Goal: Task Accomplishment & Management: Manage account settings

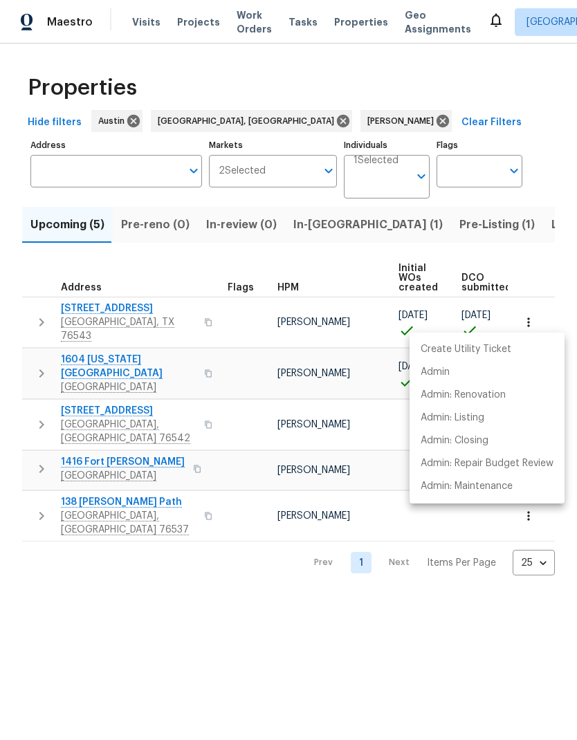
click at [258, 546] on div at bounding box center [288, 370] width 577 height 740
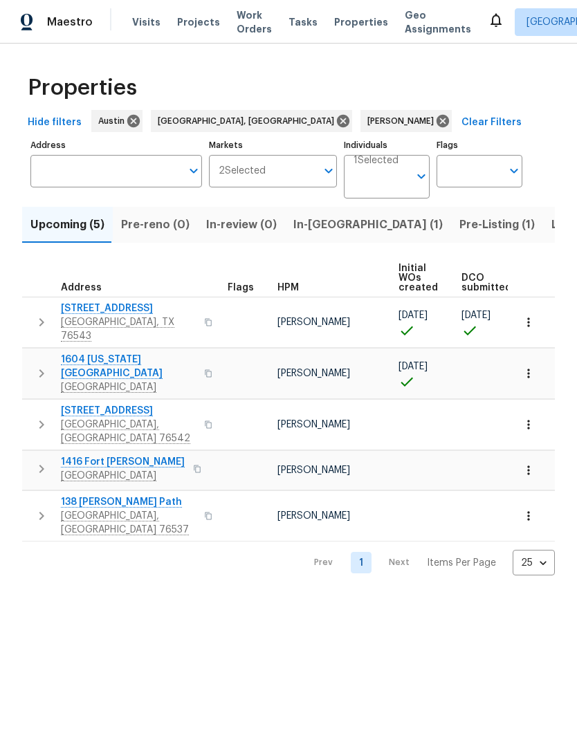
click at [319, 228] on span "In-[GEOGRAPHIC_DATA] (1)" at bounding box center [367, 224] width 149 height 19
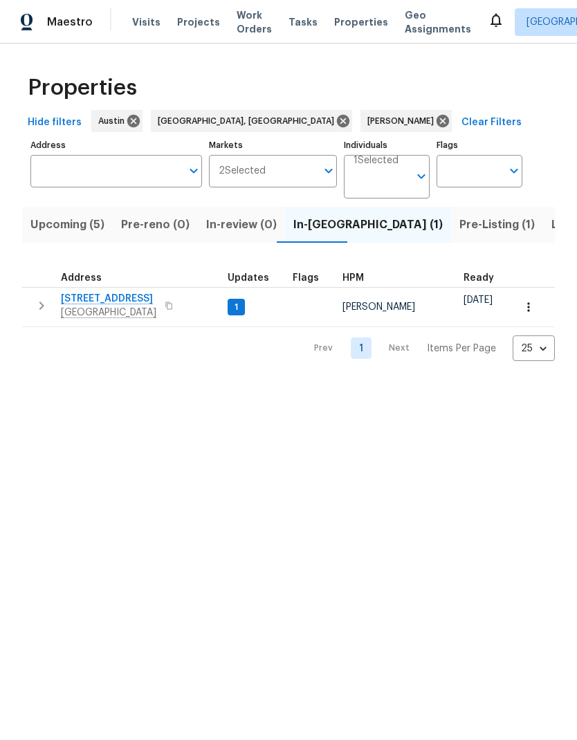
click at [459, 228] on span "Pre-Listing (1)" at bounding box center [496, 224] width 75 height 19
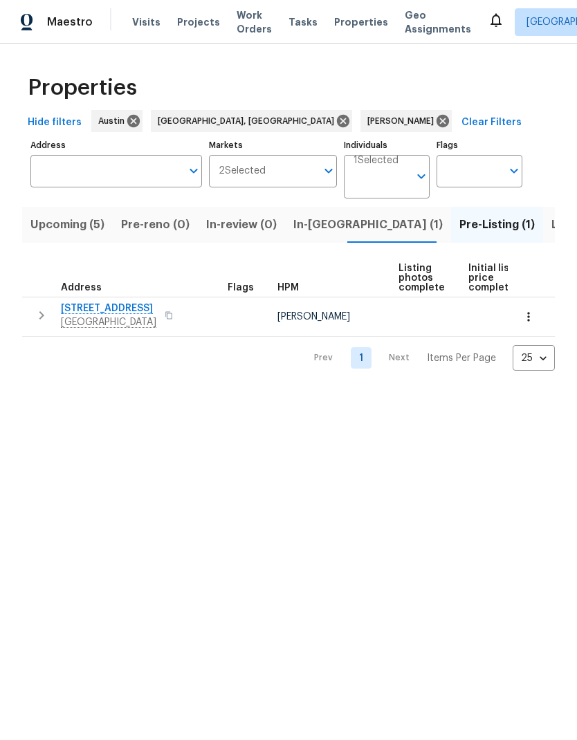
click at [116, 308] on span "[STREET_ADDRESS]" at bounding box center [108, 309] width 95 height 14
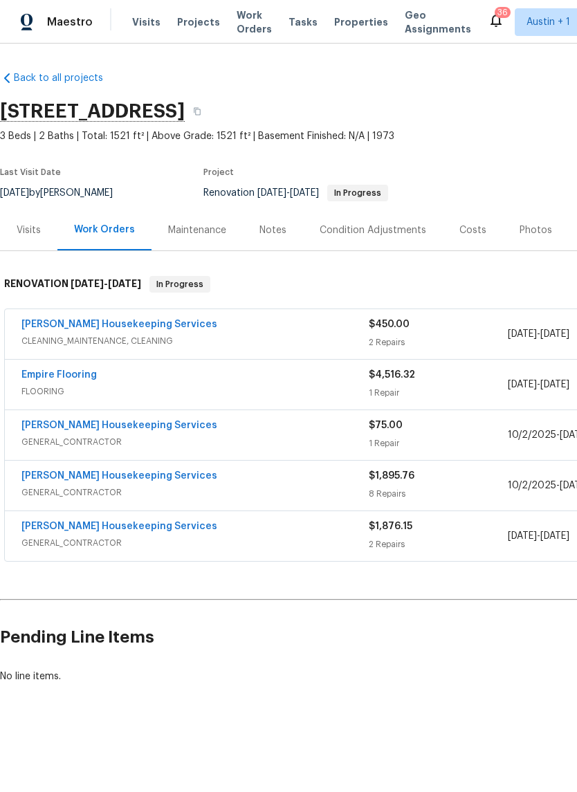
click at [530, 234] on div "Photos" at bounding box center [535, 230] width 33 height 14
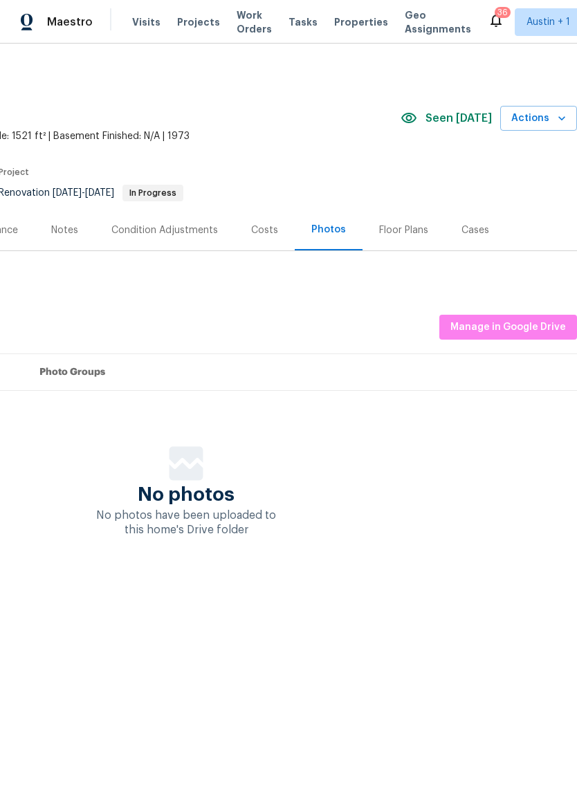
scroll to position [0, 205]
click at [504, 333] on span "Manage in Google Drive" at bounding box center [507, 327] width 115 height 17
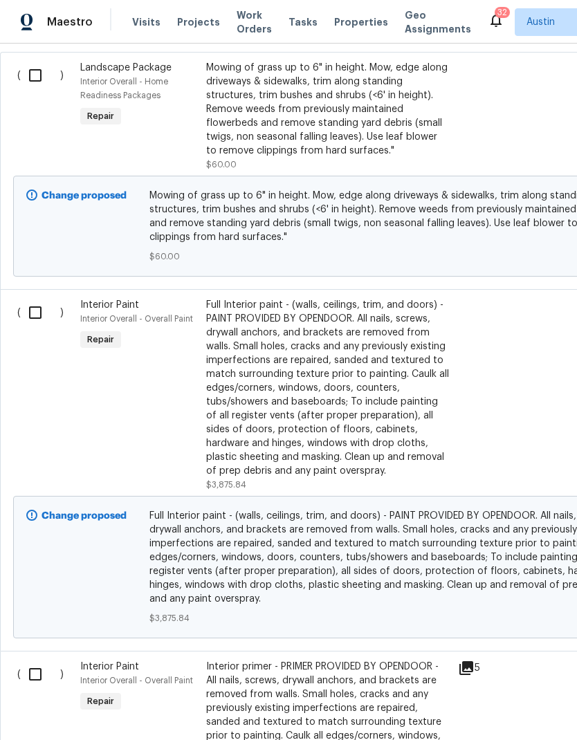
scroll to position [547, 0]
click at [42, 316] on input "checkbox" at bounding box center [40, 312] width 39 height 29
checkbox input "true"
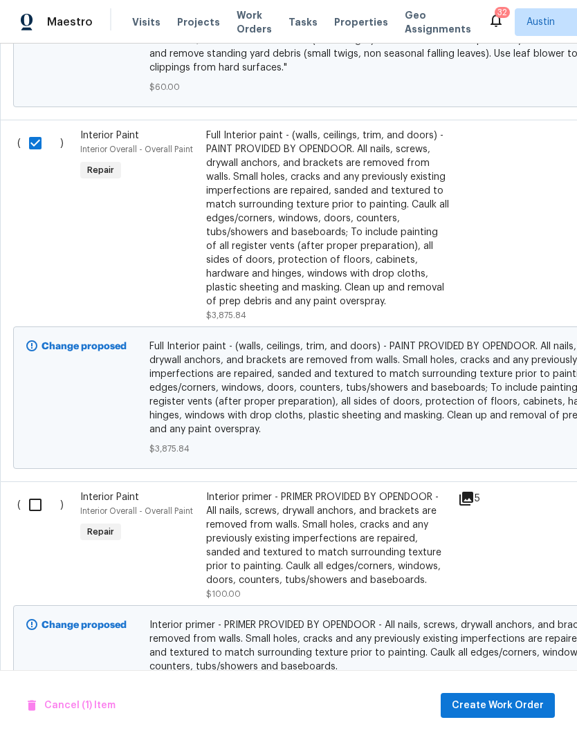
scroll to position [717, 0]
click at [30, 505] on input "checkbox" at bounding box center [40, 504] width 39 height 29
checkbox input "true"
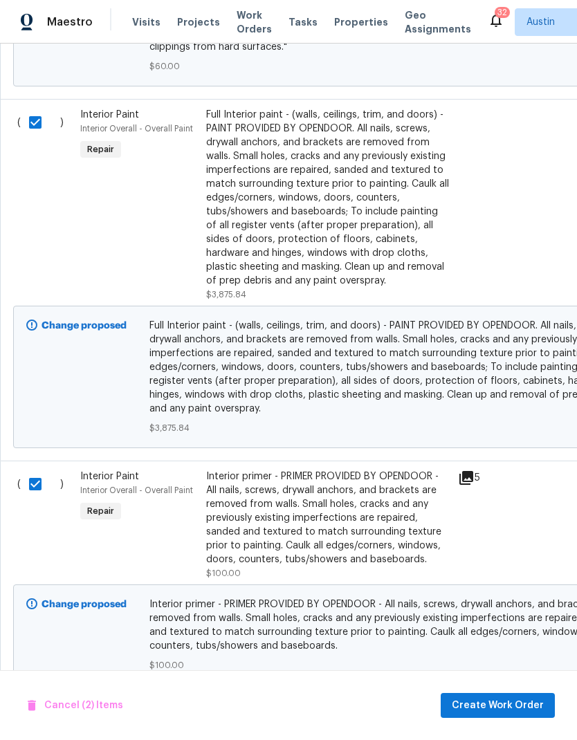
scroll to position [736, 0]
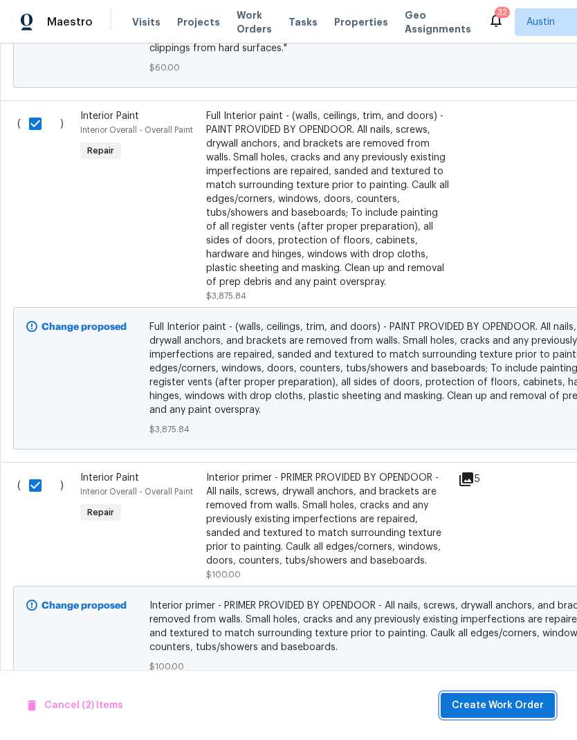
click at [512, 695] on button "Create Work Order" at bounding box center [497, 706] width 114 height 26
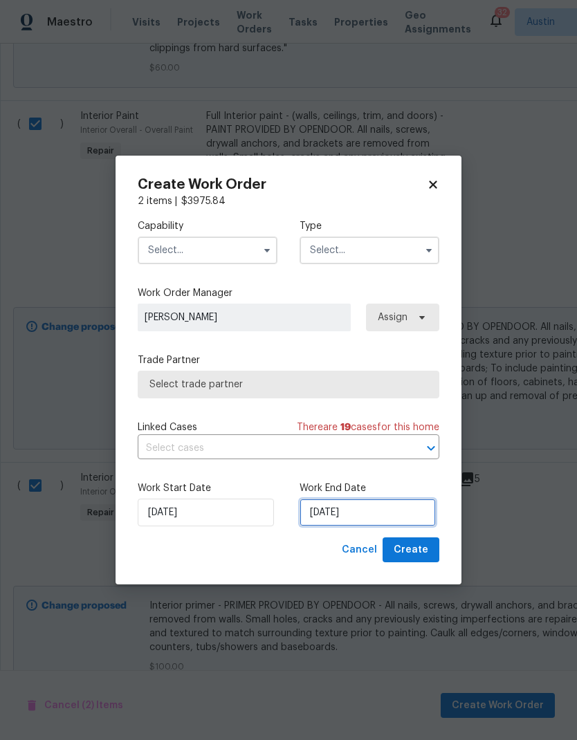
click at [330, 518] on input "10/15/2025" at bounding box center [367, 513] width 136 height 28
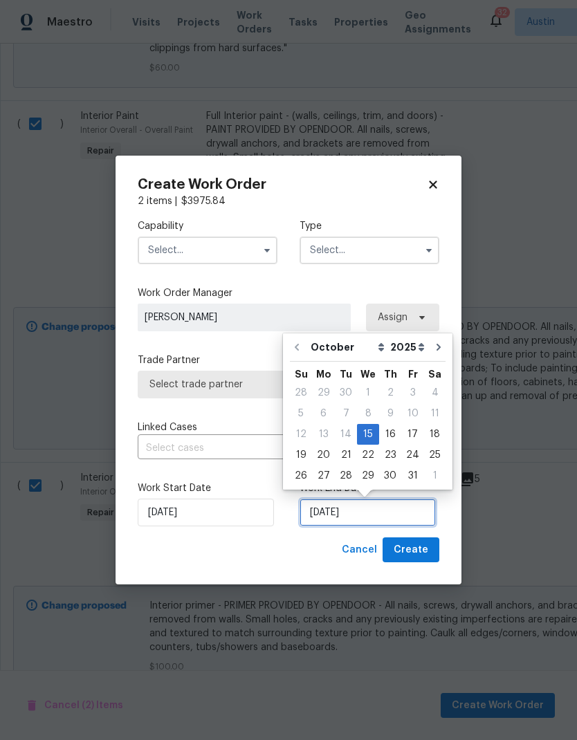
scroll to position [6, 0]
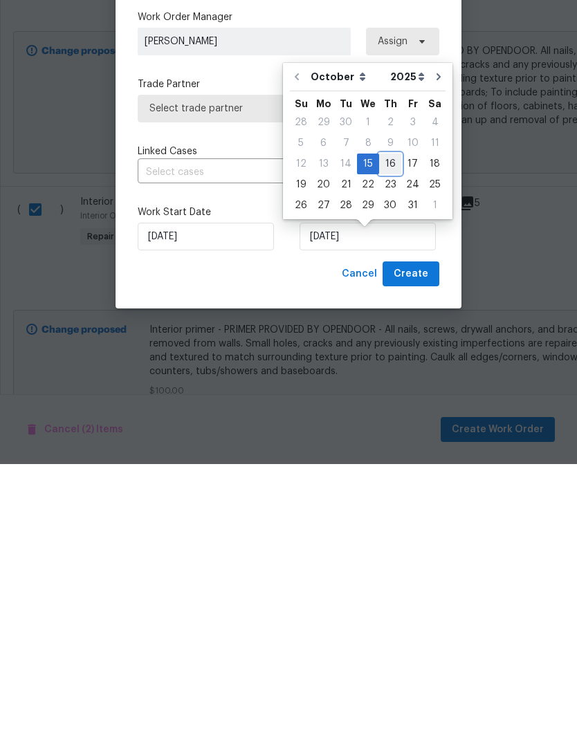
click at [385, 430] on div "16" at bounding box center [390, 439] width 22 height 19
type input "10/16/2025"
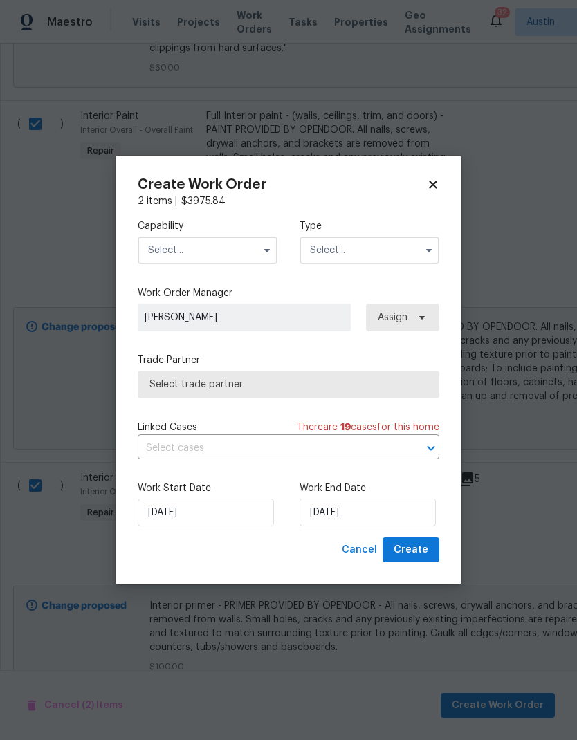
click at [239, 245] on input "text" at bounding box center [208, 250] width 140 height 28
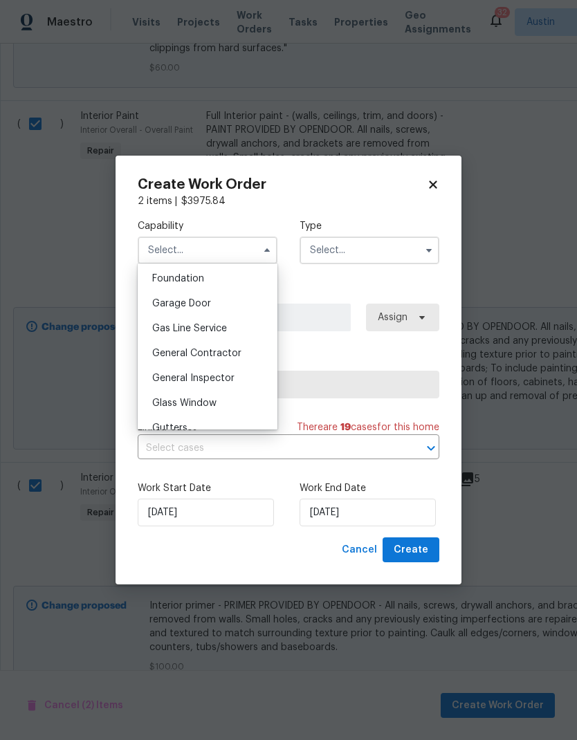
scroll to position [566, 0]
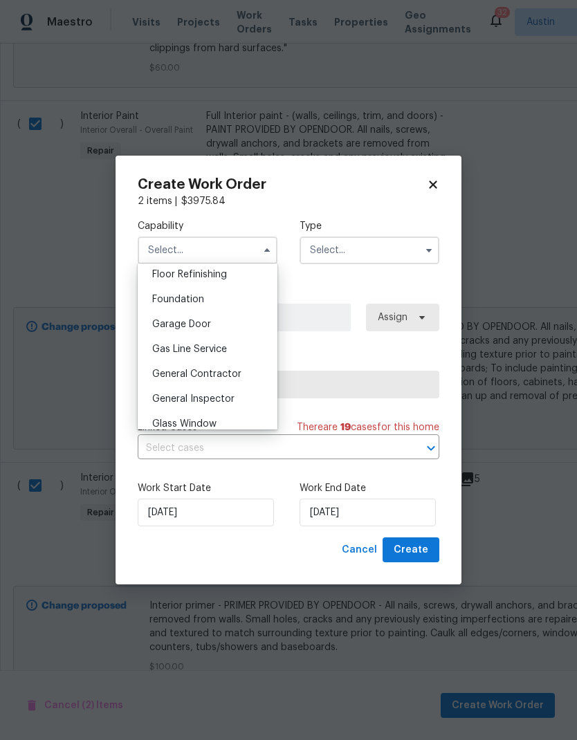
click at [235, 368] on div "General Contractor" at bounding box center [207, 374] width 133 height 25
type input "General Contractor"
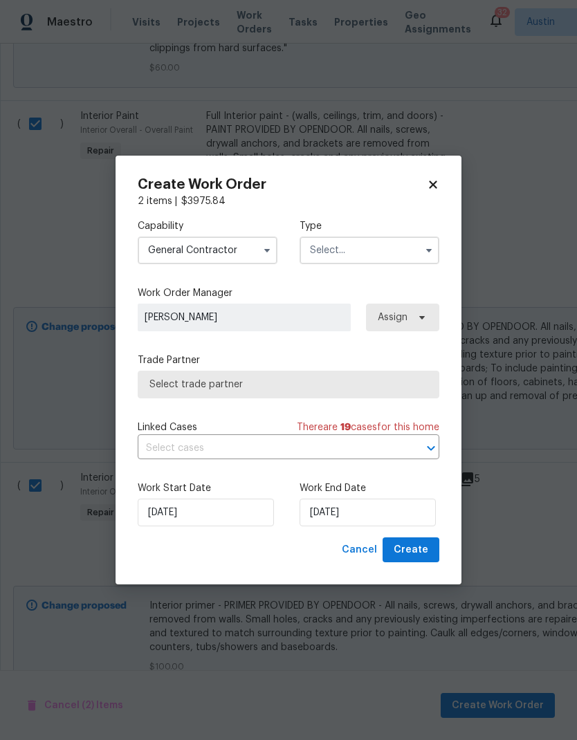
click at [390, 248] on input "text" at bounding box center [369, 250] width 140 height 28
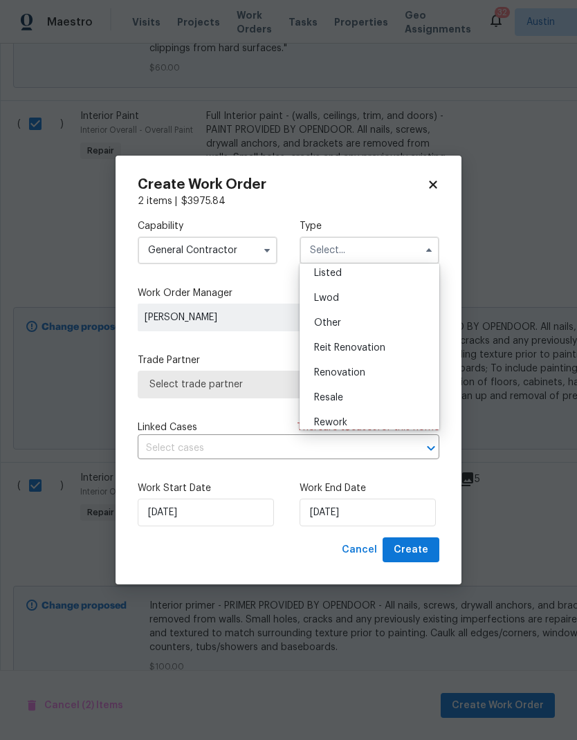
scroll to position [133, 0]
click at [386, 369] on div "Renovation" at bounding box center [369, 370] width 133 height 25
type input "Renovation"
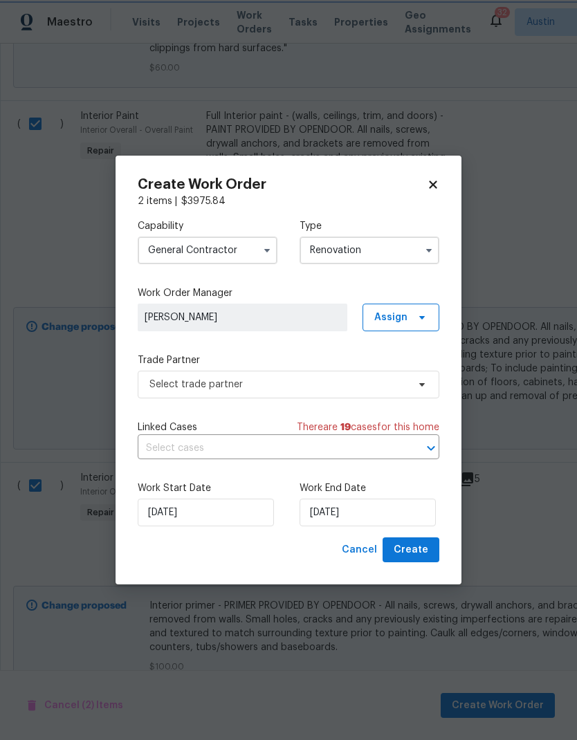
scroll to position [0, 0]
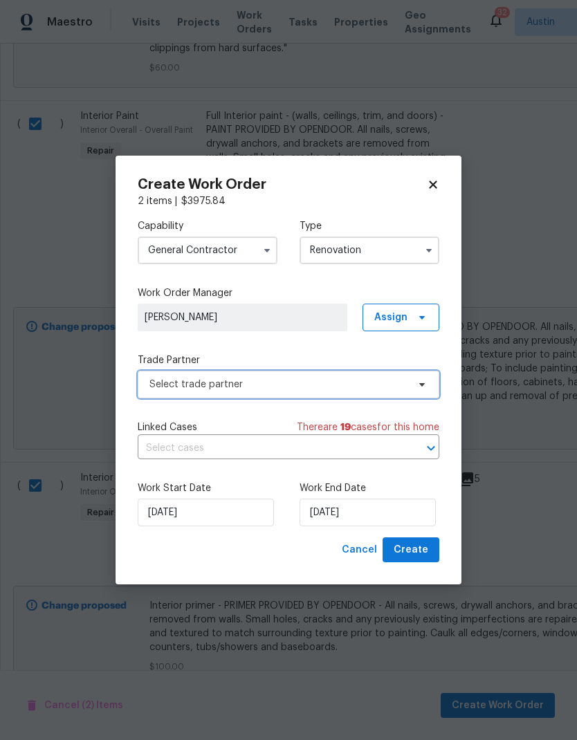
click at [418, 380] on icon at bounding box center [421, 384] width 11 height 11
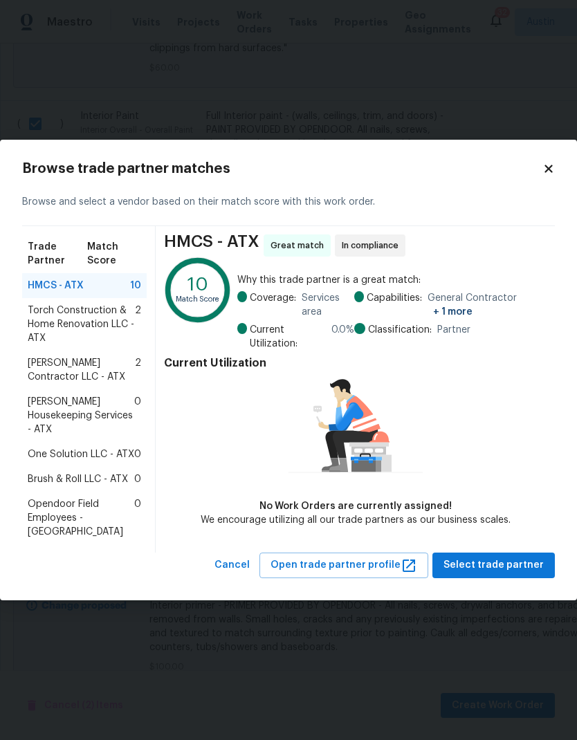
click at [102, 333] on span "Torch Construction & Home Renovation LLC - ATX" at bounding box center [81, 324] width 107 height 41
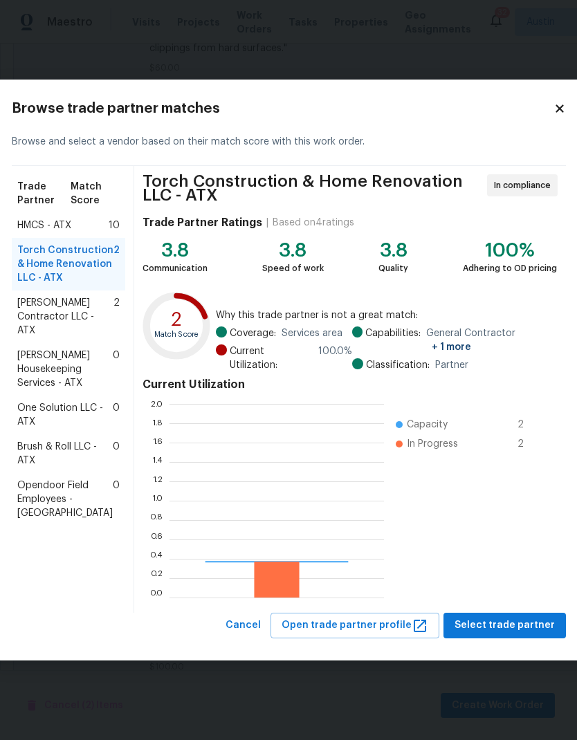
scroll to position [194, 214]
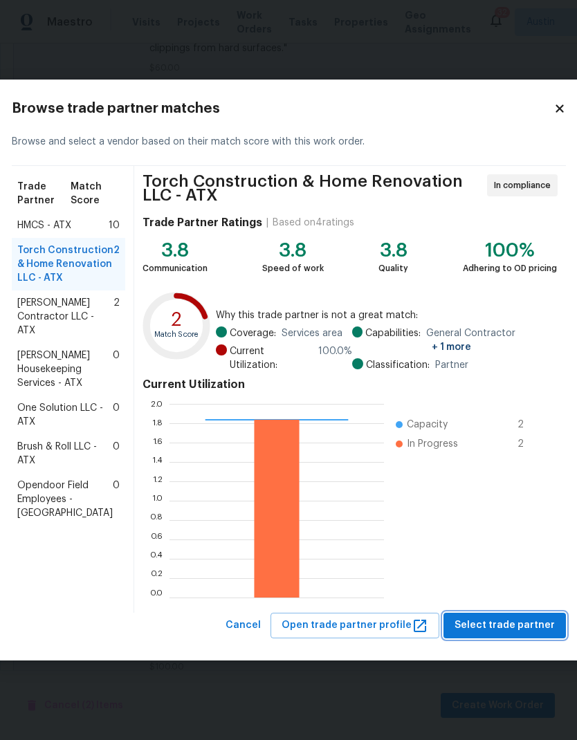
click at [503, 615] on button "Select trade partner" at bounding box center [504, 626] width 122 height 26
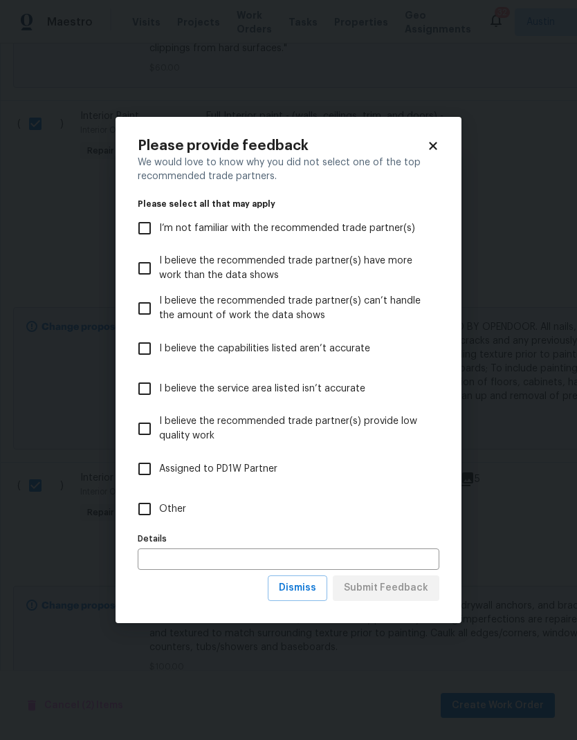
click at [158, 512] on input "Other" at bounding box center [144, 508] width 29 height 29
checkbox input "true"
click at [405, 593] on span "Submit Feedback" at bounding box center [386, 587] width 84 height 17
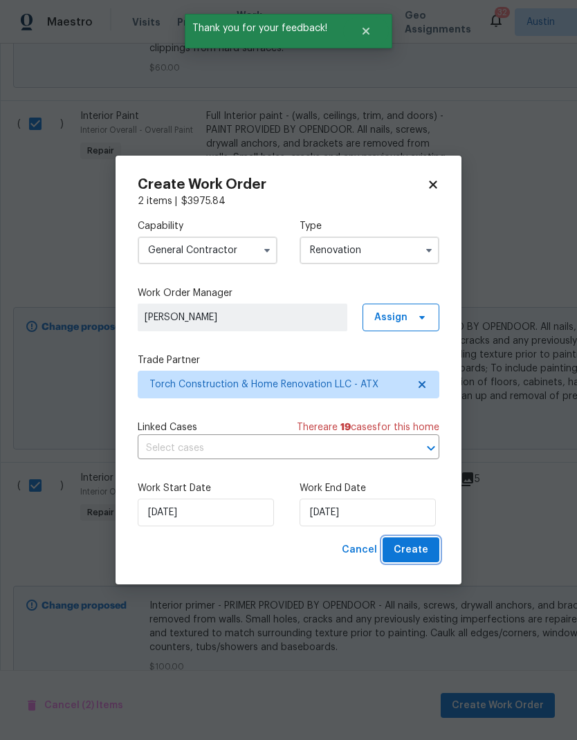
click at [414, 554] on span "Create" at bounding box center [410, 549] width 35 height 17
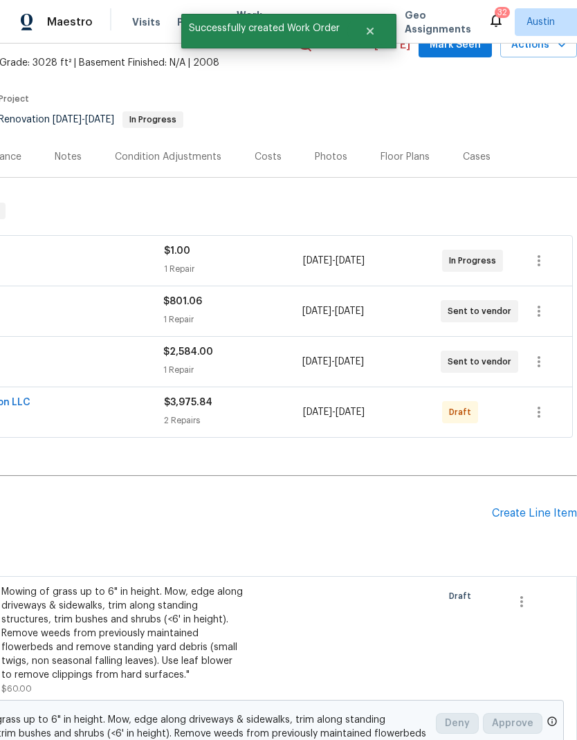
scroll to position [73, 205]
click at [542, 409] on icon "button" at bounding box center [538, 412] width 17 height 17
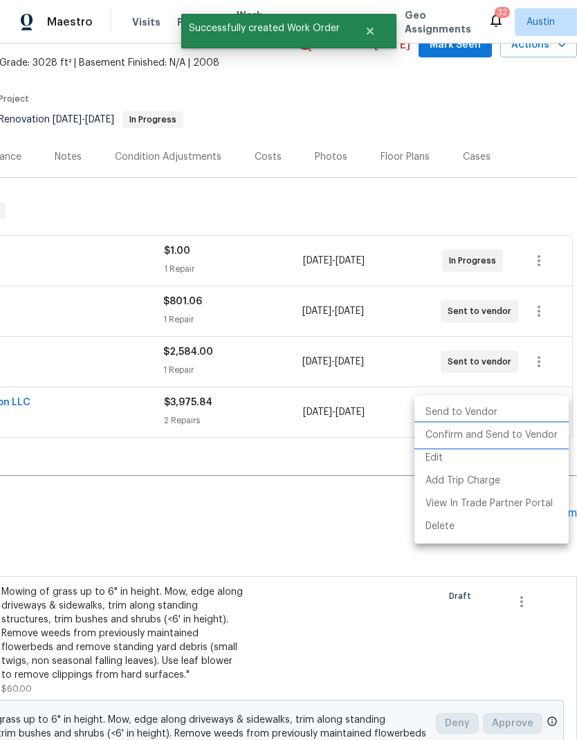
click at [533, 438] on li "Confirm and Send to Vendor" at bounding box center [491, 435] width 154 height 23
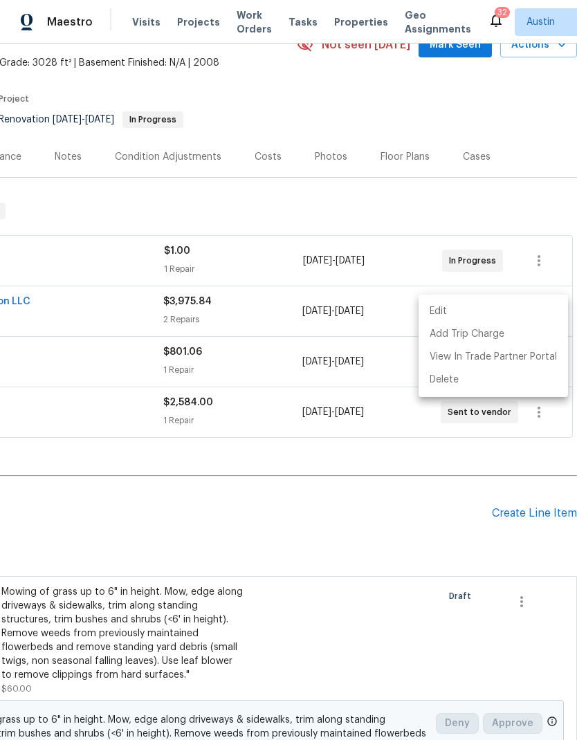
click at [427, 530] on div at bounding box center [288, 370] width 577 height 740
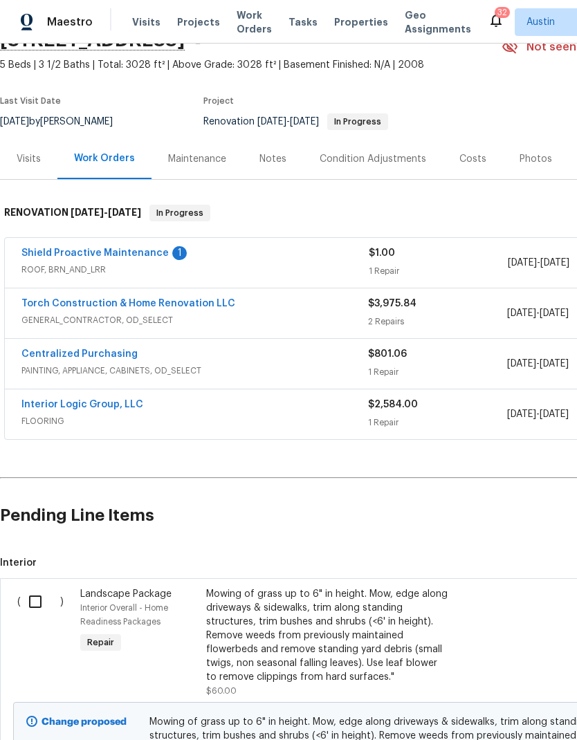
scroll to position [71, 0]
click at [158, 257] on link "Shield Proactive Maintenance" at bounding box center [94, 253] width 147 height 10
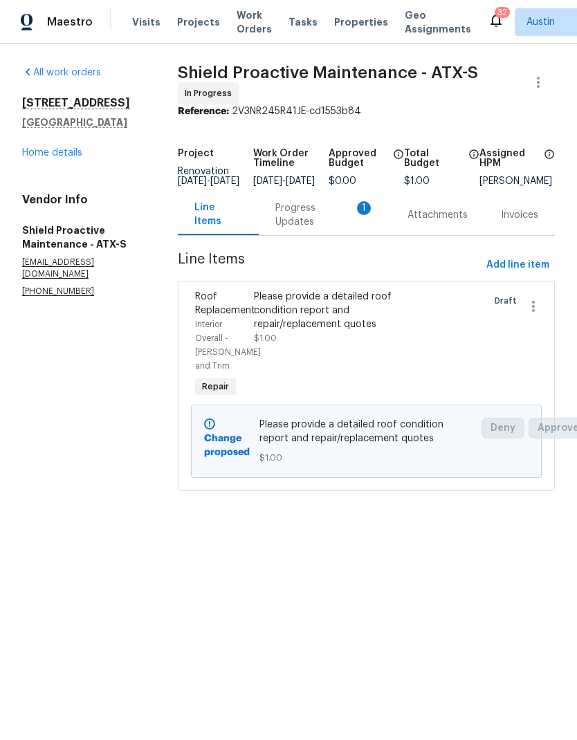
click at [335, 228] on div "Progress Updates 1" at bounding box center [324, 215] width 99 height 28
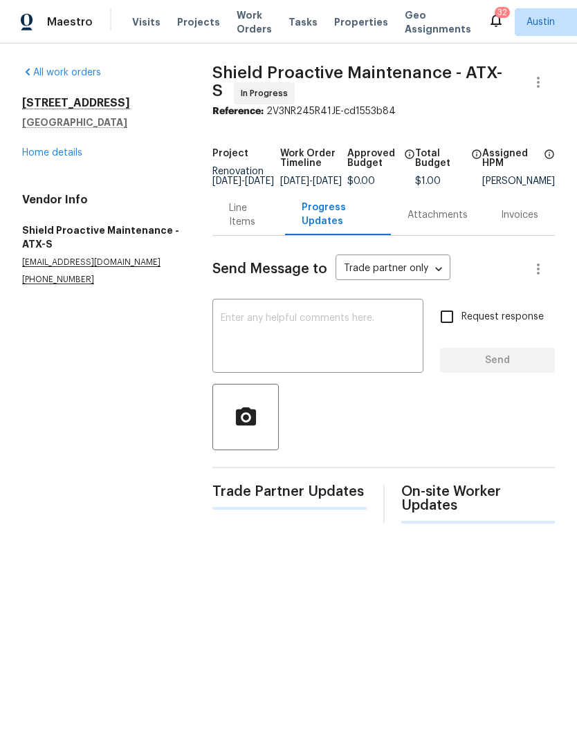
click at [346, 351] on textarea at bounding box center [318, 337] width 194 height 48
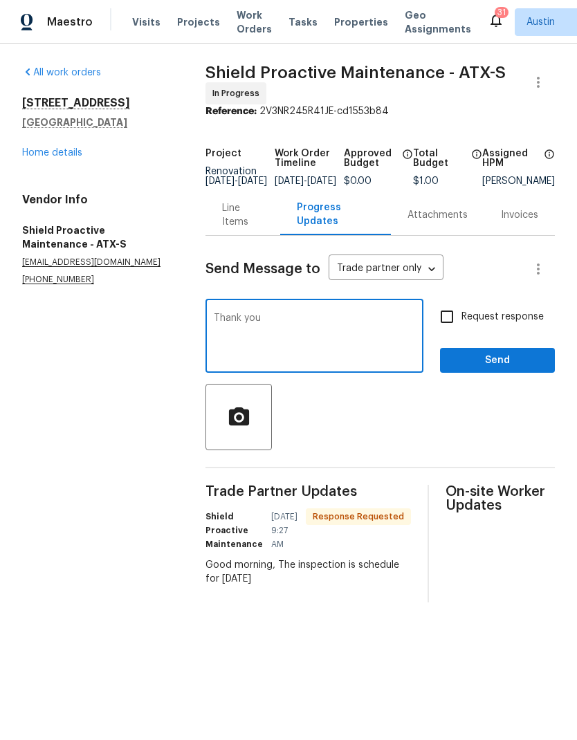
type textarea "Thank you"
click at [508, 369] on span "Send" at bounding box center [497, 360] width 93 height 17
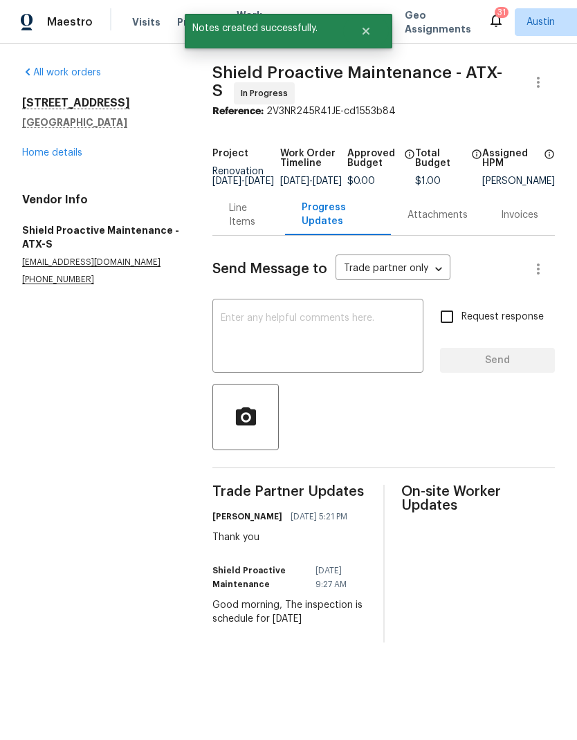
click at [91, 151] on div "4205 Windberry Ct Round Rock, TX 78665 Home details" at bounding box center [100, 128] width 157 height 64
click at [66, 148] on link "Home details" at bounding box center [52, 153] width 60 height 10
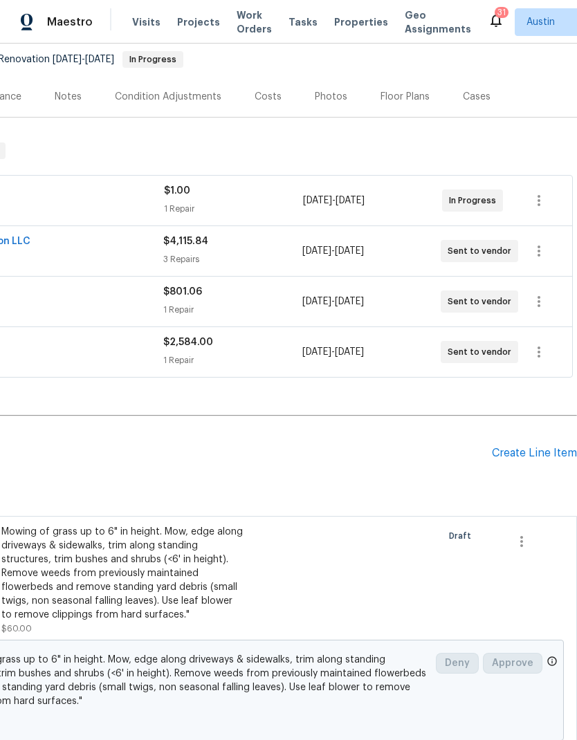
scroll to position [133, 205]
click at [540, 459] on div "Create Line Item" at bounding box center [534, 453] width 85 height 13
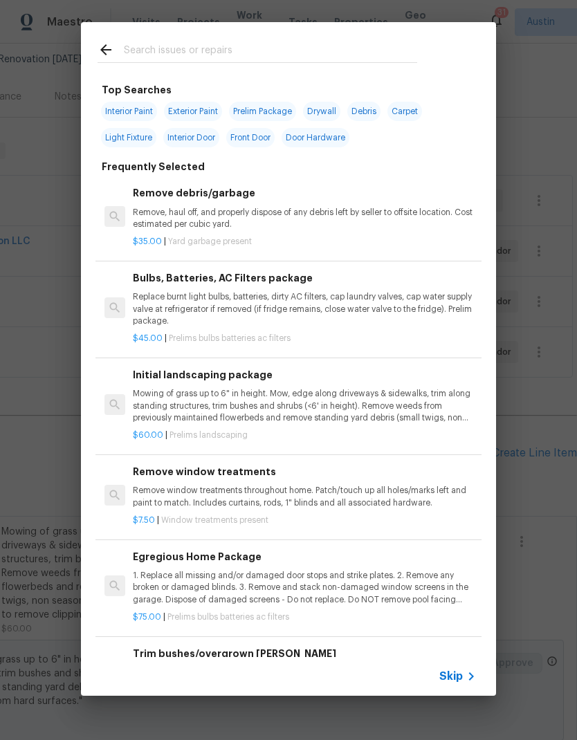
click at [189, 44] on input "text" at bounding box center [270, 51] width 293 height 21
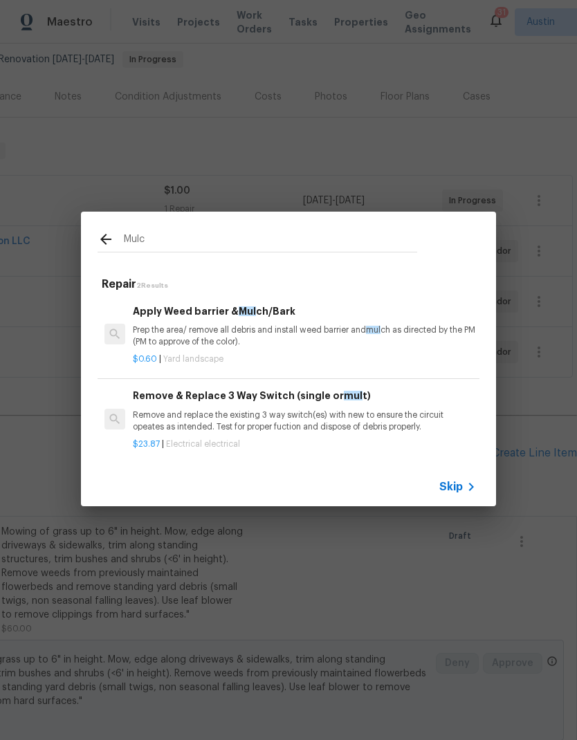
type input "Mulch"
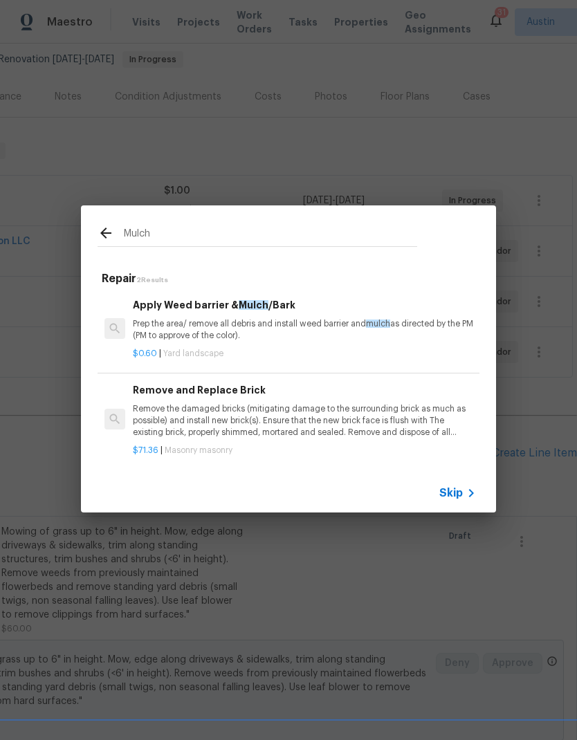
click at [306, 323] on p "Prep the area/ remove all debris and install weed barrier and mulch as directed…" at bounding box center [304, 330] width 343 height 24
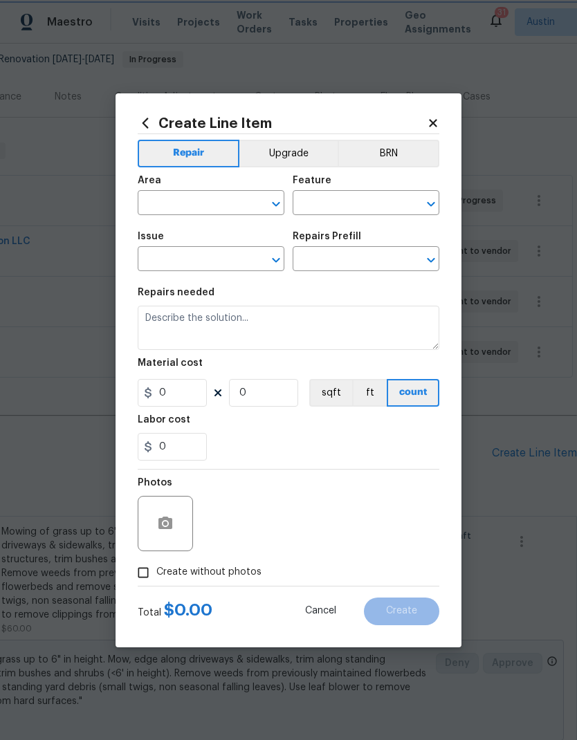
type input "Landscaping"
type textarea "Prep the area/ remove all debris and install weed barrier and mulch as directed…"
type input "1"
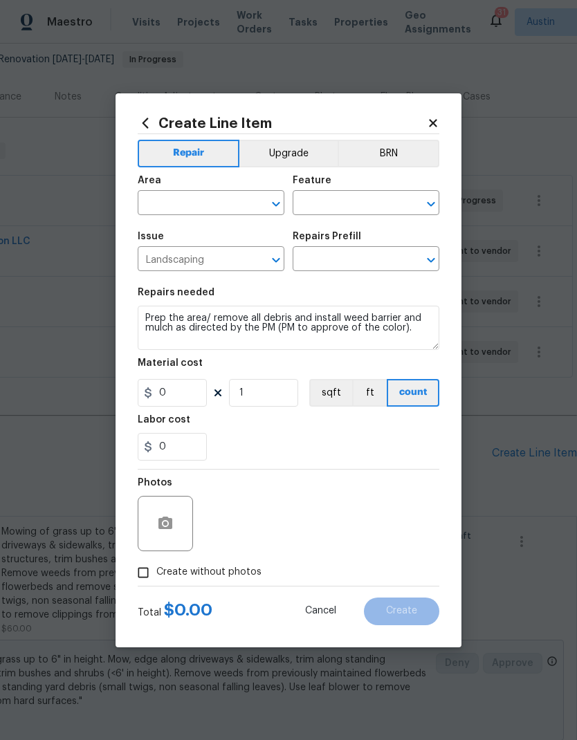
click at [306, 279] on div "Issue Landscaping ​ Repairs Prefill ​" at bounding box center [289, 251] width 302 height 56
type input "Apply Weed barrier & Mulch/Bark $0.60"
type input "0.6"
